Goal: Task Accomplishment & Management: Manage account settings

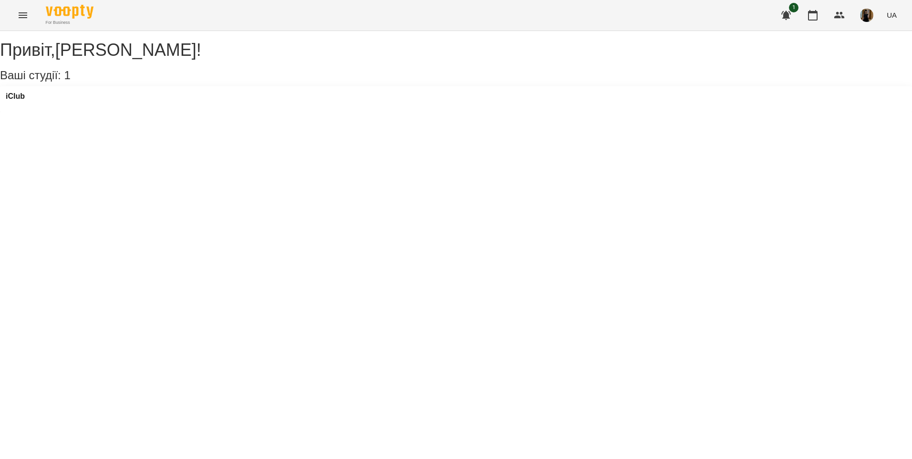
click at [24, 13] on icon "Menu" at bounding box center [23, 15] width 9 height 6
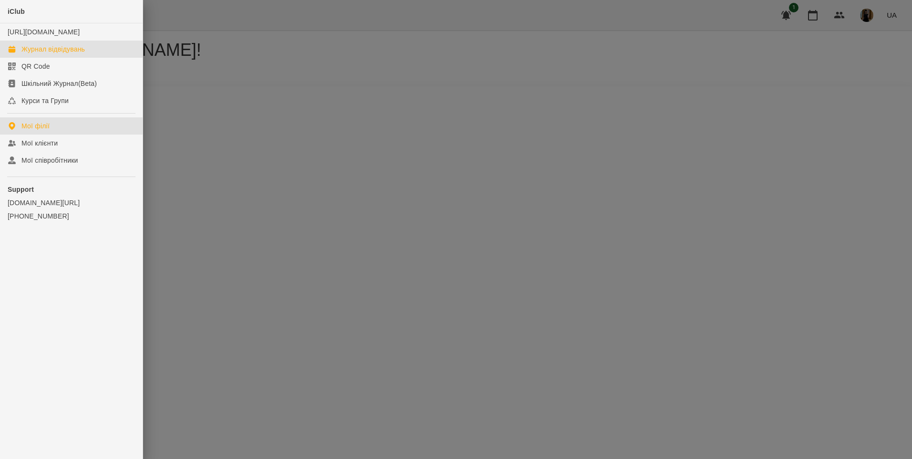
click at [56, 54] on div "Журнал відвідувань" at bounding box center [52, 49] width 63 height 10
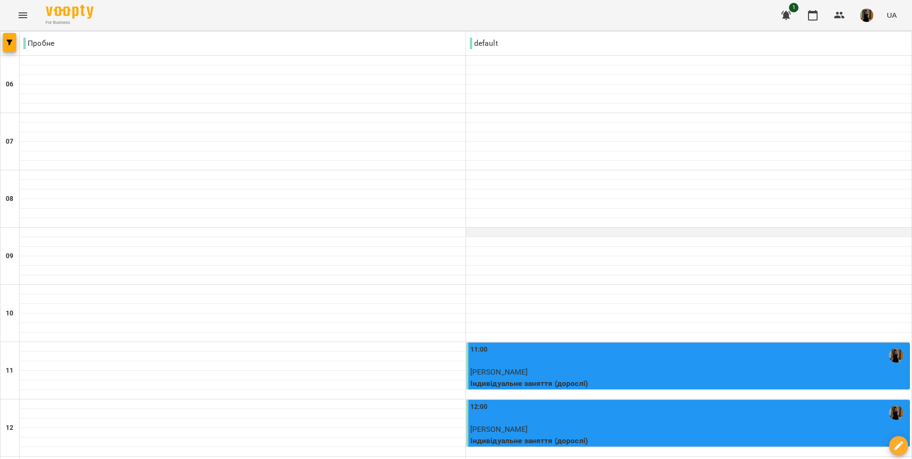
scroll to position [634, 0]
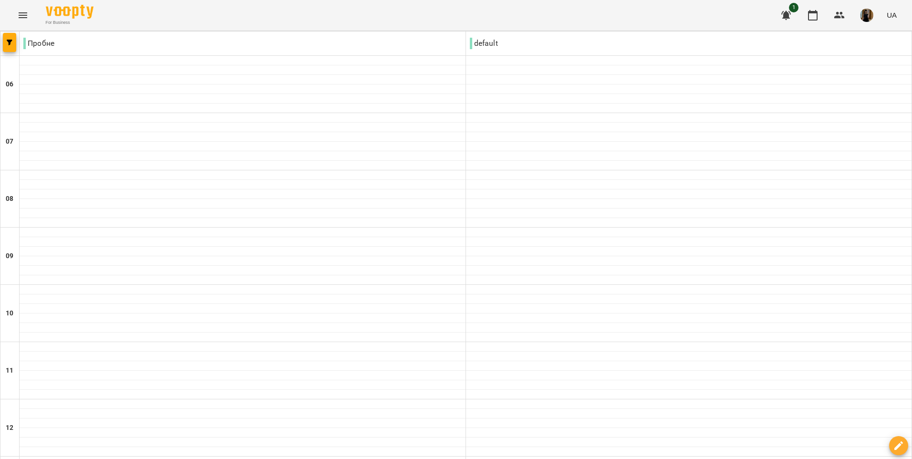
scroll to position [382, 0]
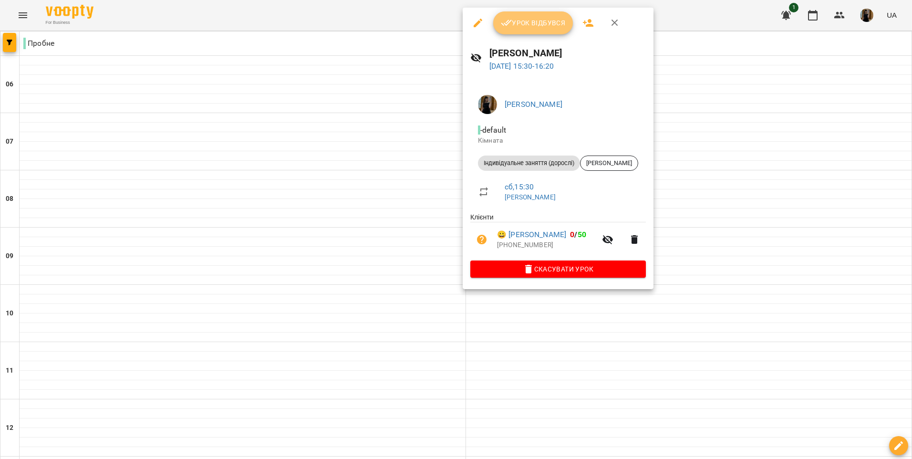
click at [544, 29] on button "Урок відбувся" at bounding box center [533, 22] width 80 height 23
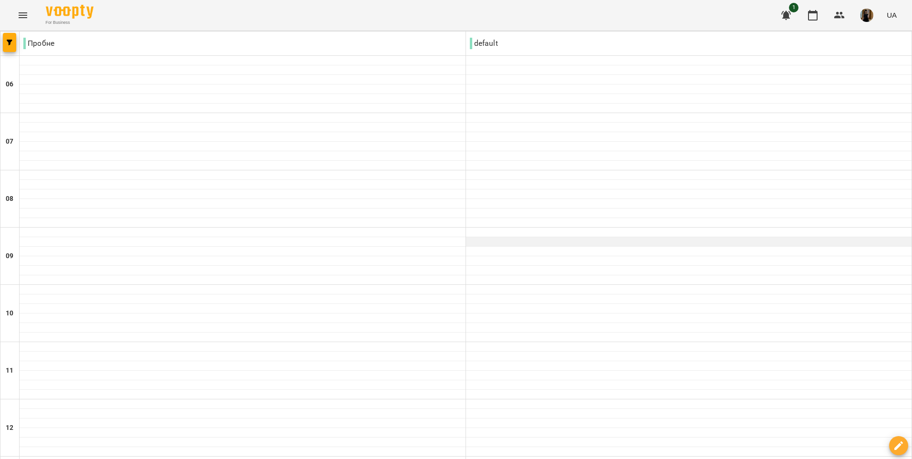
scroll to position [491, 0]
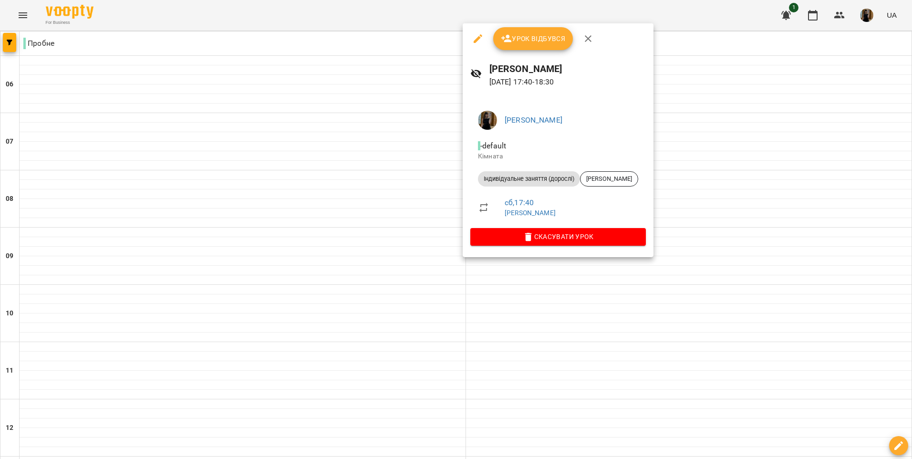
click at [583, 326] on div at bounding box center [456, 229] width 912 height 459
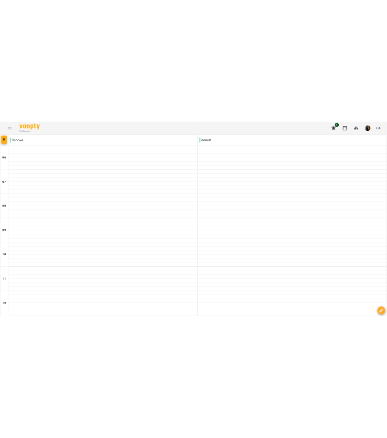
scroll to position [302, 0]
